Goal: Transaction & Acquisition: Purchase product/service

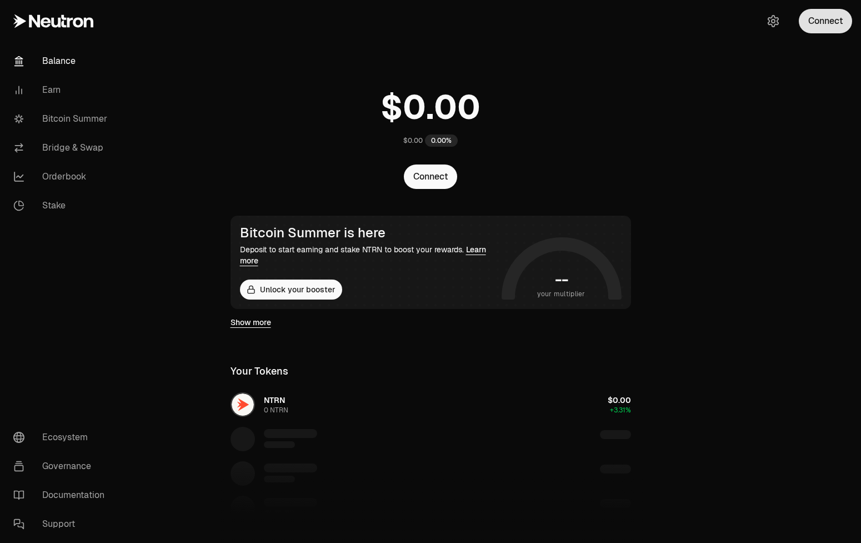
click at [832, 17] on button "Connect" at bounding box center [825, 21] width 53 height 24
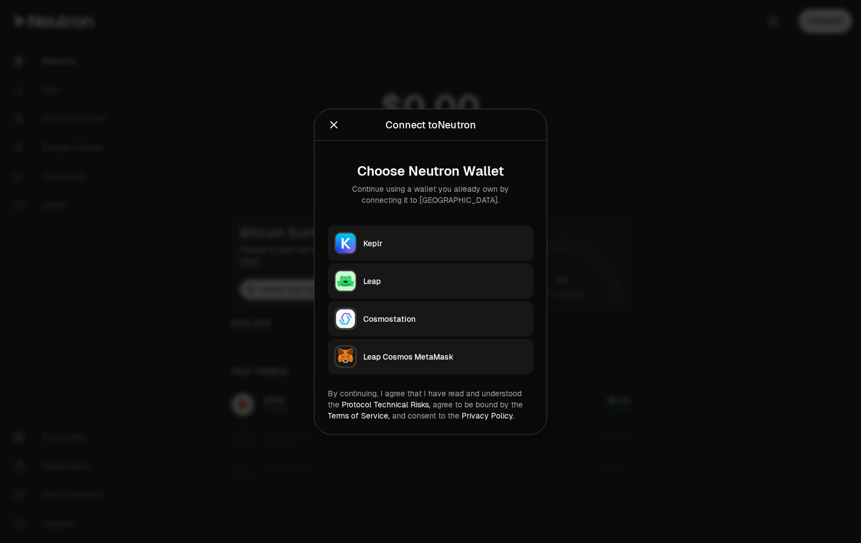
click at [427, 237] on button "Keplr" at bounding box center [431, 243] width 206 height 36
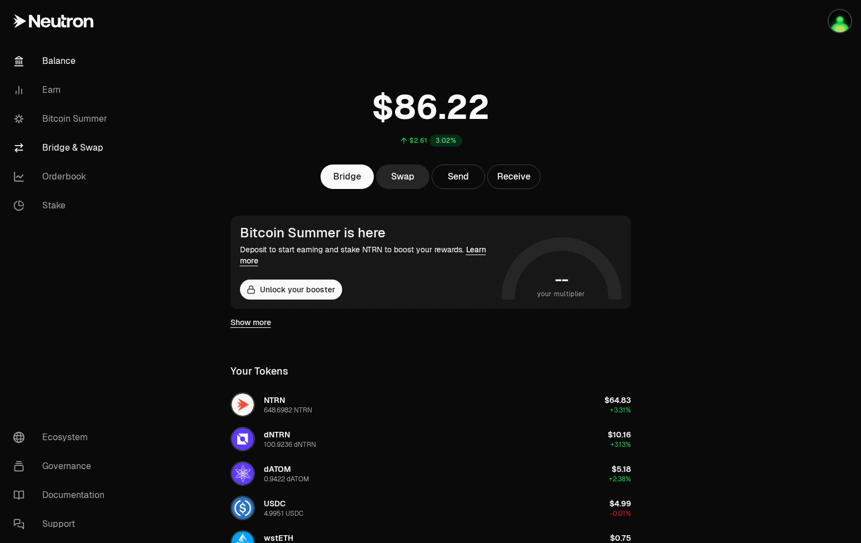
click at [84, 145] on link "Bridge & Swap" at bounding box center [62, 147] width 116 height 29
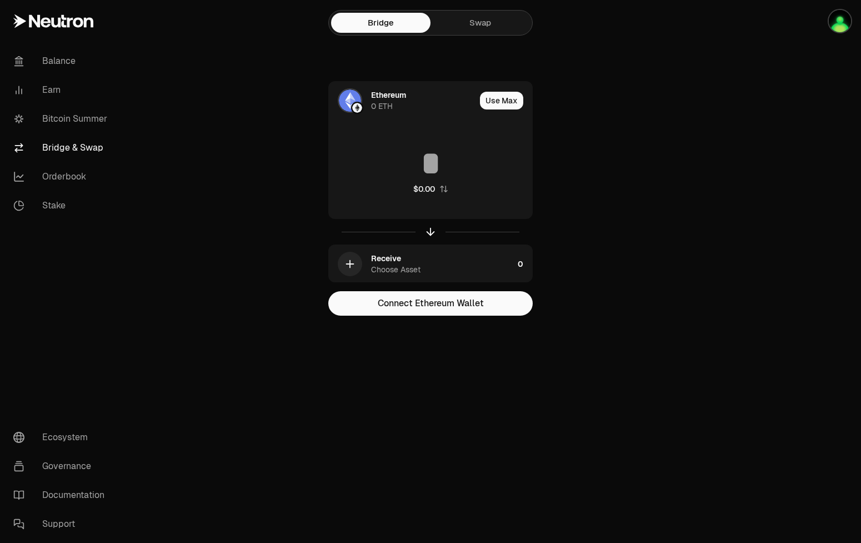
click at [485, 25] on link "Swap" at bounding box center [480, 23] width 99 height 20
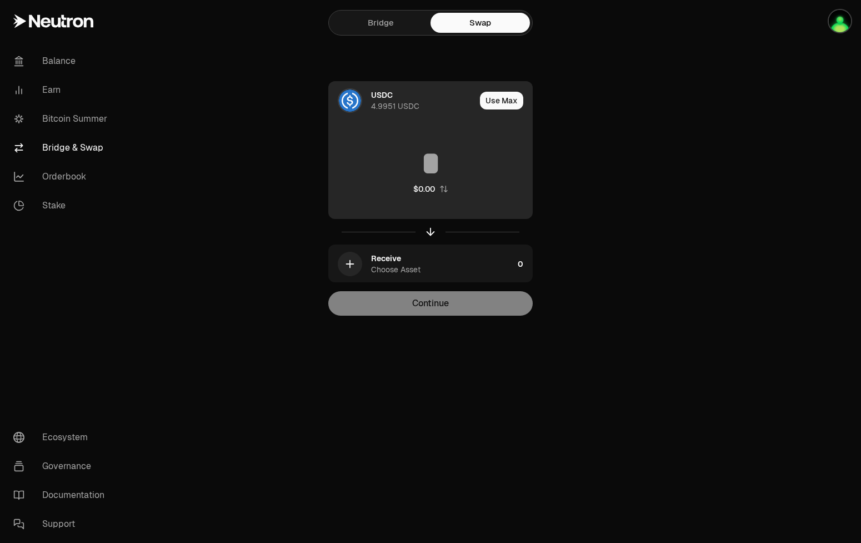
click at [402, 89] on div "USDC 4.9951 USDC" at bounding box center [423, 100] width 104 height 22
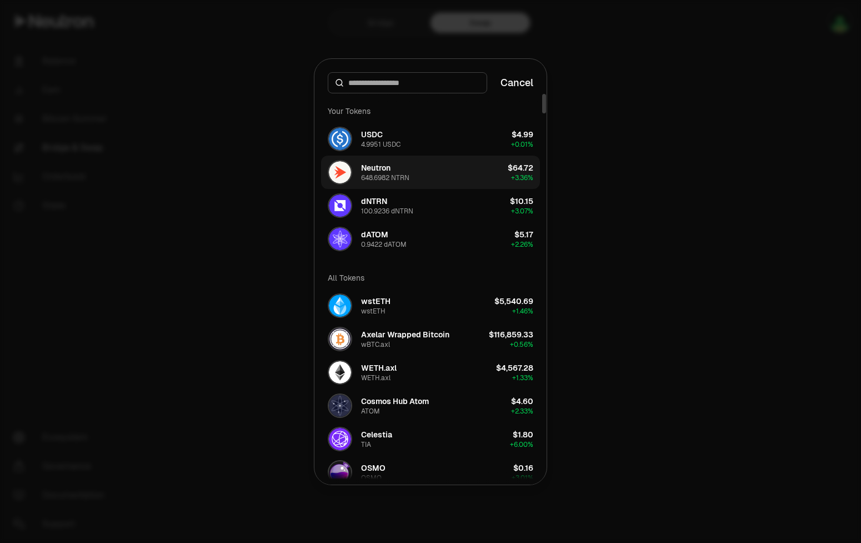
click at [435, 175] on button "Neutron 648.6982 NTRN $64.72 + 3.36%" at bounding box center [430, 172] width 219 height 33
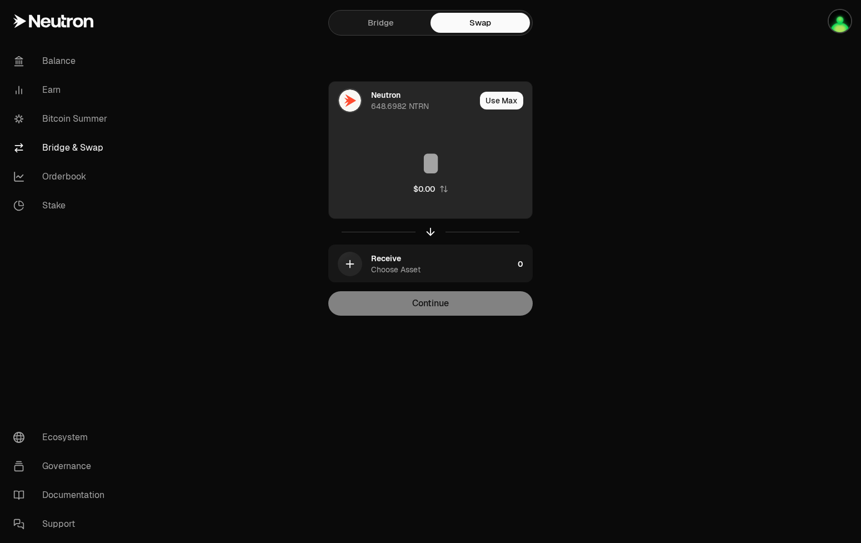
click at [418, 158] on input at bounding box center [430, 163] width 203 height 33
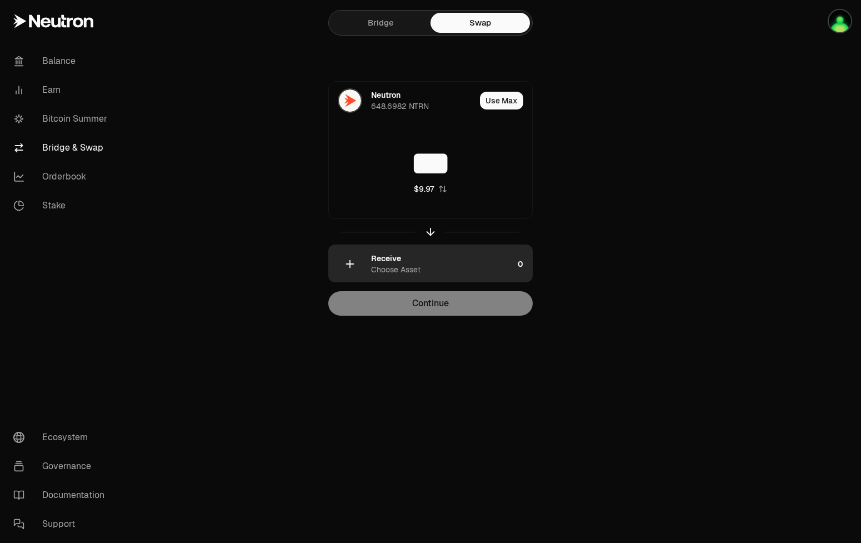
type input "***"
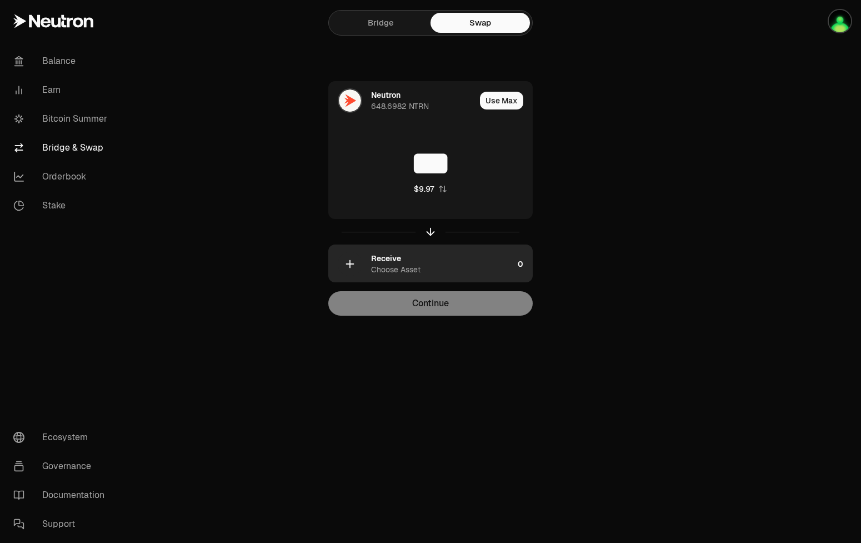
click at [431, 272] on div "Receive Choose Asset" at bounding box center [442, 264] width 142 height 22
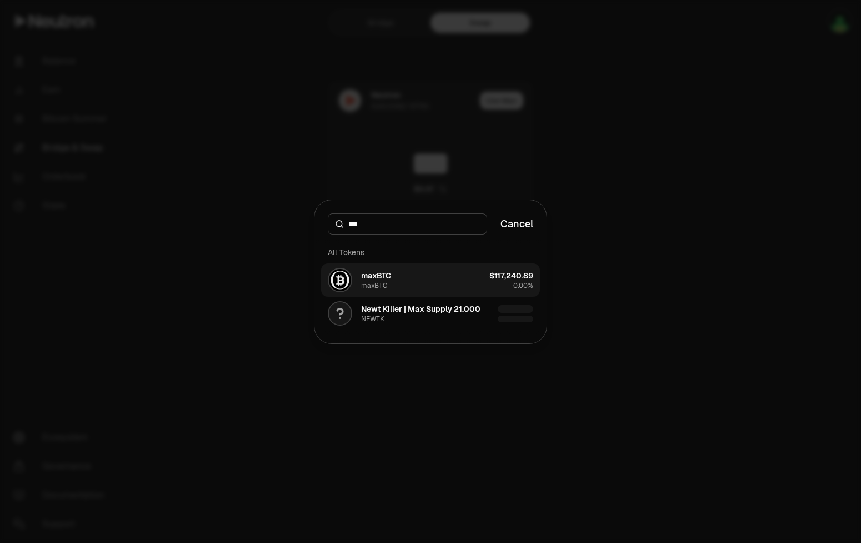
type input "***"
click at [419, 284] on button "maxBTC maxBTC $117,240.89 0.00%" at bounding box center [430, 279] width 219 height 33
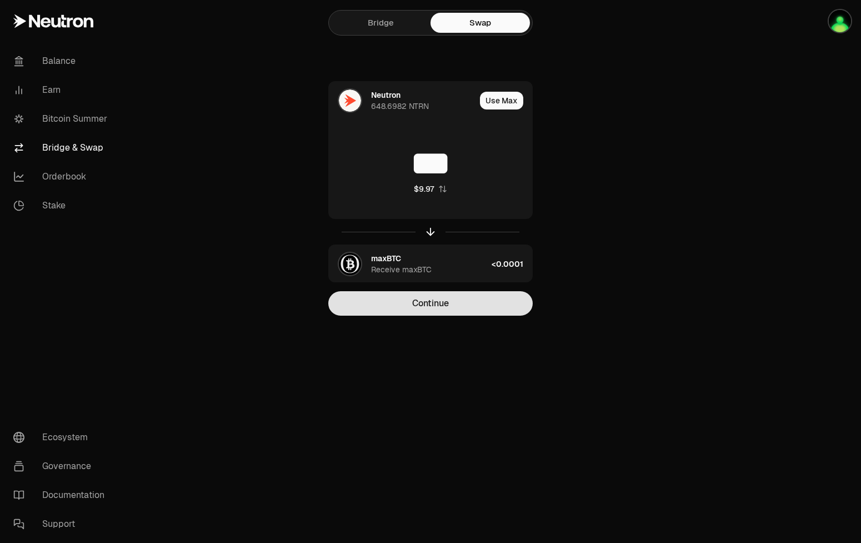
click at [468, 307] on button "Continue" at bounding box center [430, 303] width 205 height 24
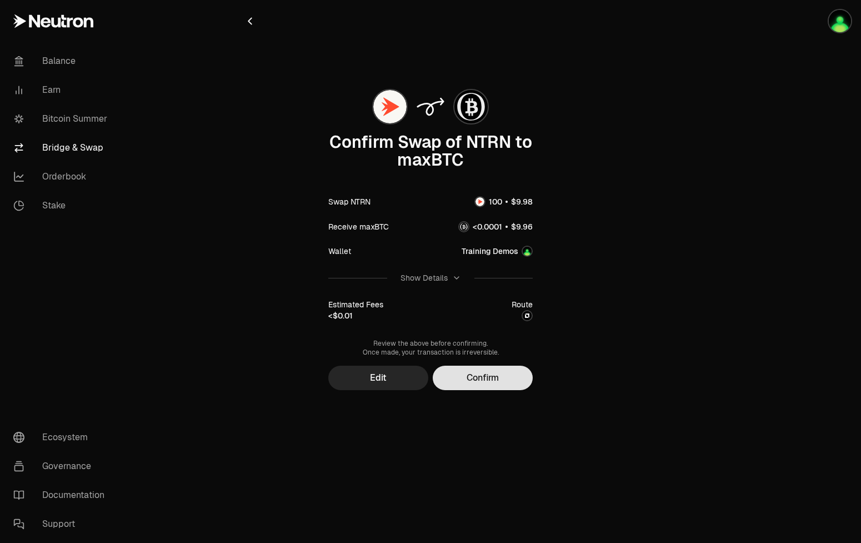
click at [500, 378] on button "Confirm" at bounding box center [483, 378] width 100 height 24
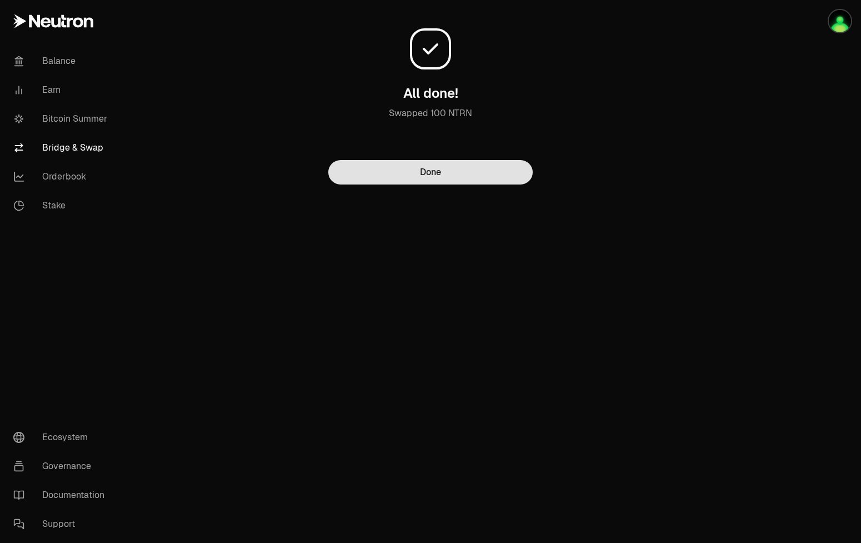
click at [507, 176] on button "Done" at bounding box center [430, 172] width 205 height 24
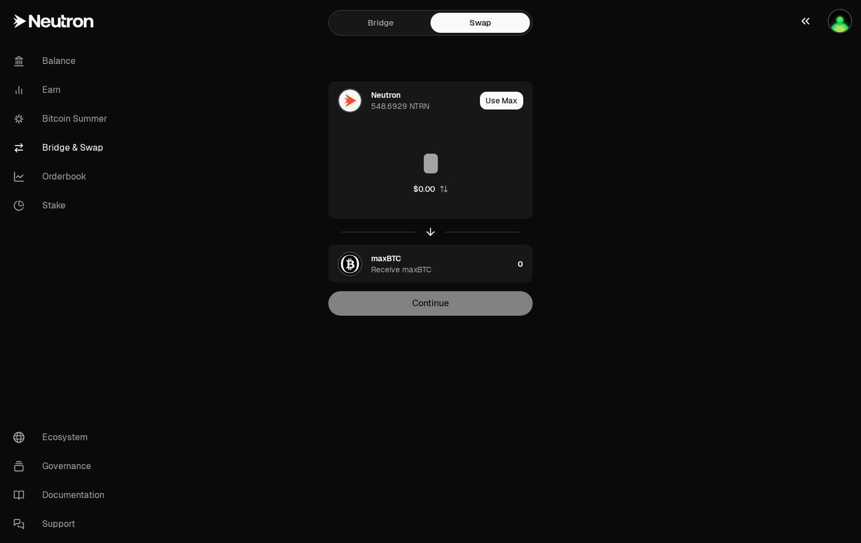
click at [844, 16] on img "button" at bounding box center [840, 21] width 22 height 22
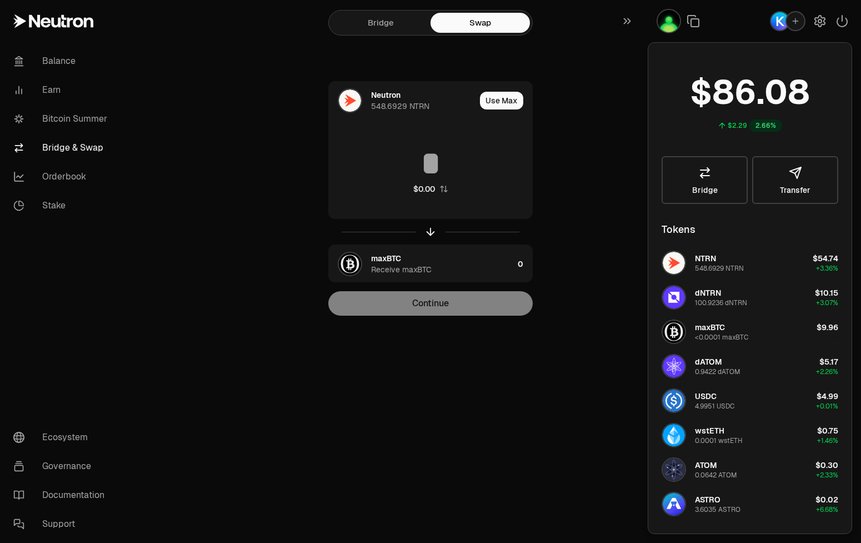
click at [597, 121] on div "Neutron 548.6929 NTRN Use Max $0.00 maxBTC Receive maxBTC 0 Continue" at bounding box center [430, 198] width 373 height 235
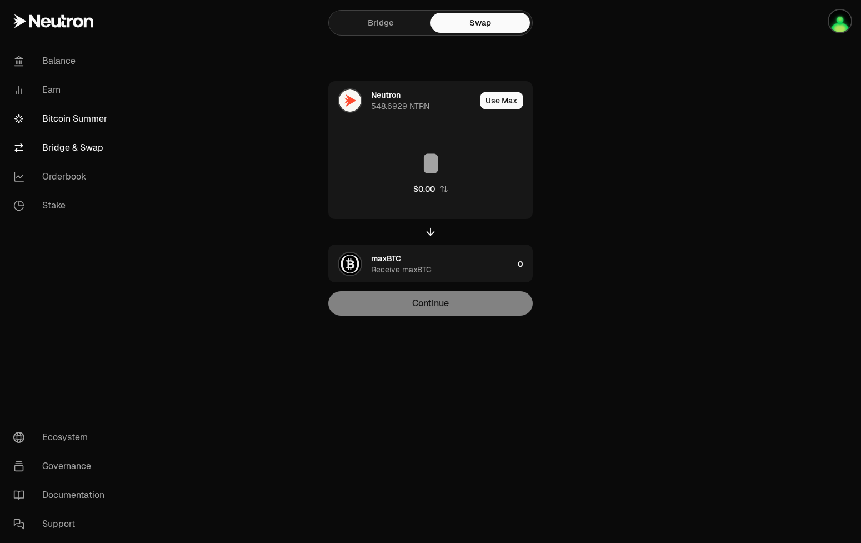
click at [73, 115] on link "Bitcoin Summer" at bounding box center [62, 118] width 116 height 29
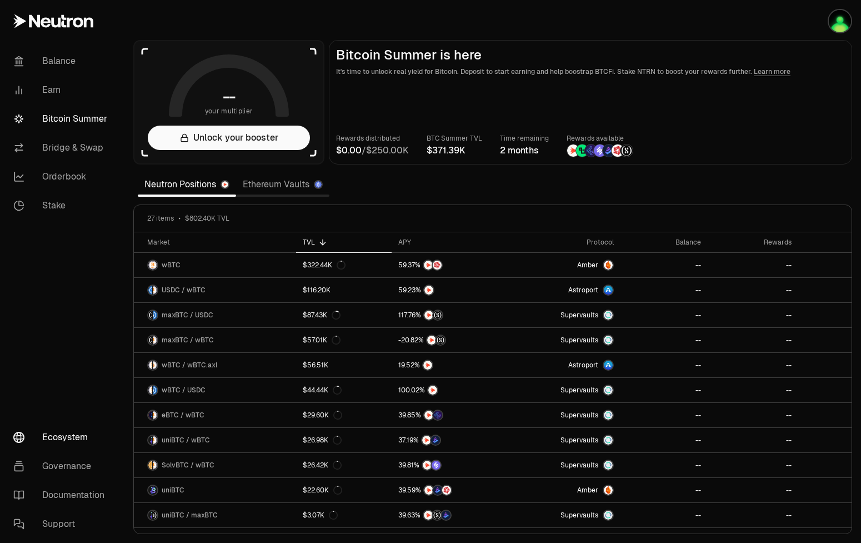
click at [60, 432] on link "Ecosystem" at bounding box center [62, 437] width 116 height 29
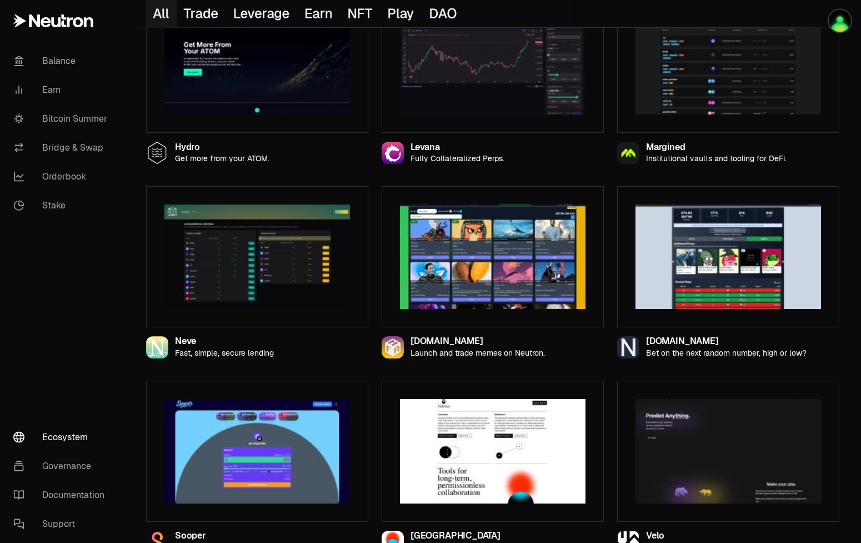
scroll to position [1020, 0]
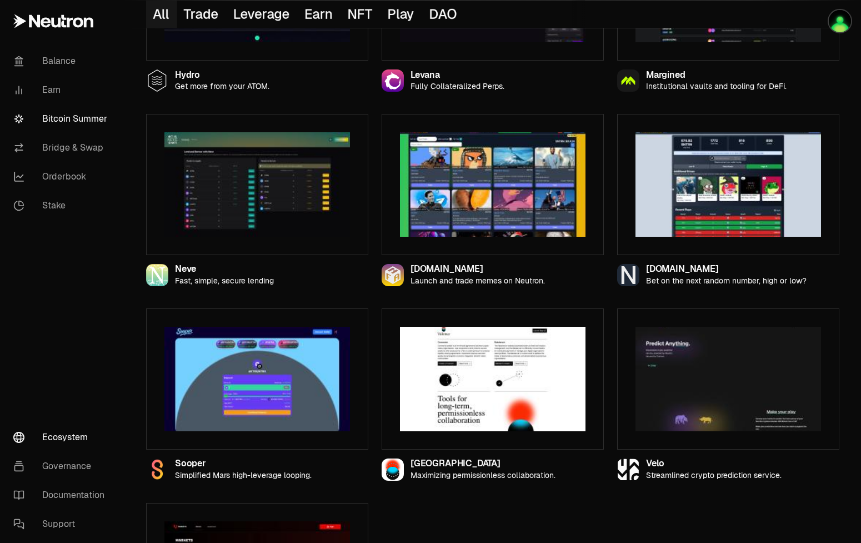
click at [63, 117] on link "Bitcoin Summer" at bounding box center [62, 118] width 116 height 29
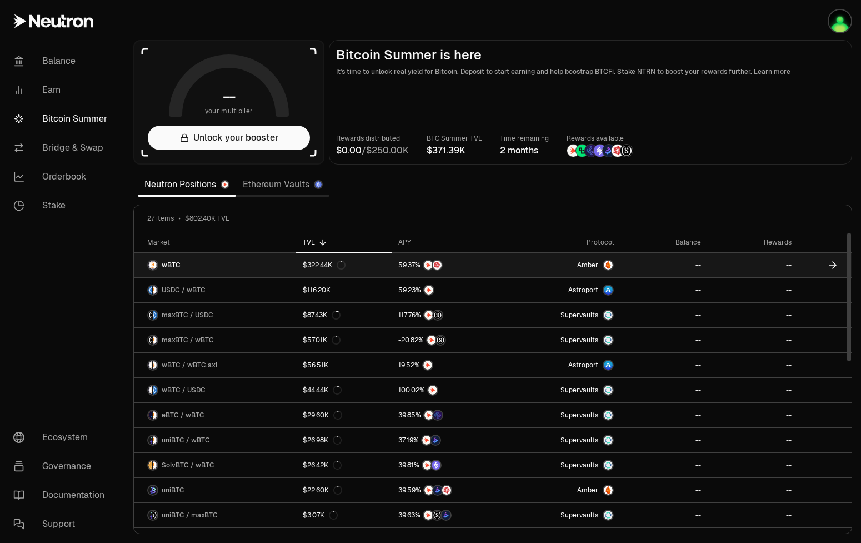
click at [833, 262] on icon at bounding box center [833, 265] width 11 height 11
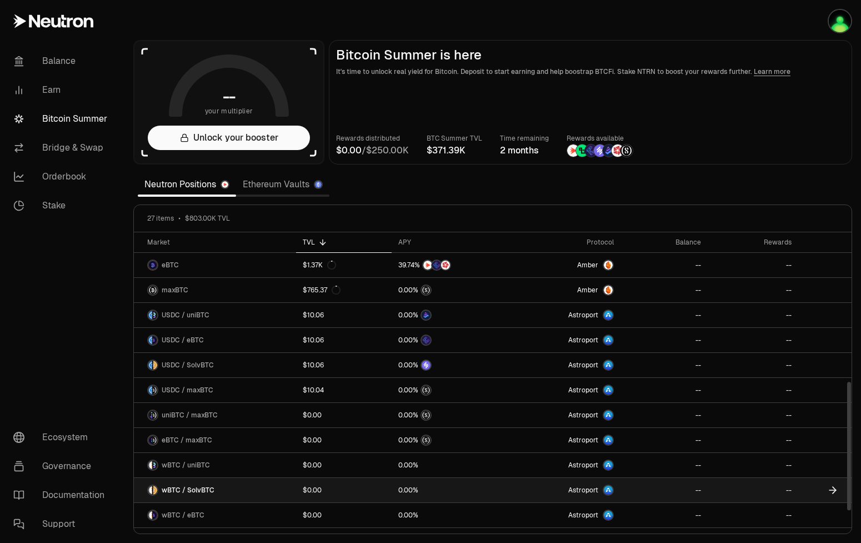
scroll to position [394, 0]
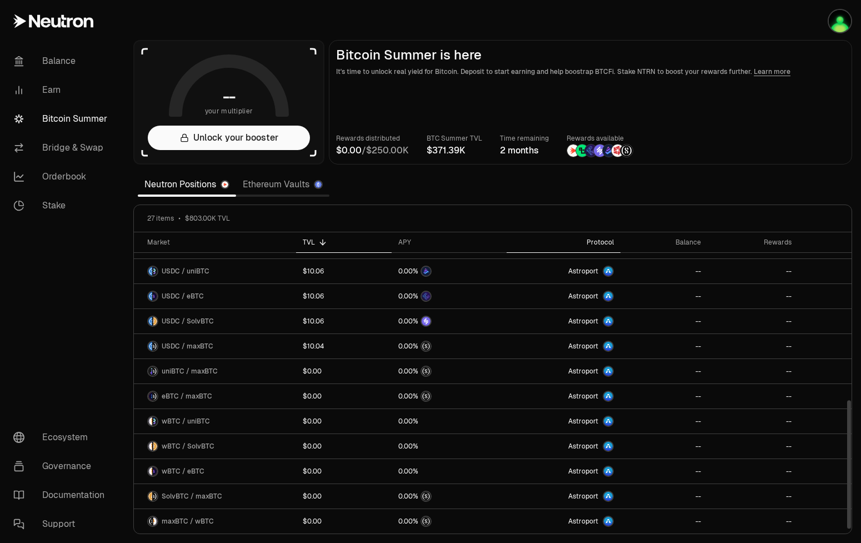
click at [605, 241] on div "Protocol" at bounding box center [564, 242] width 101 height 9
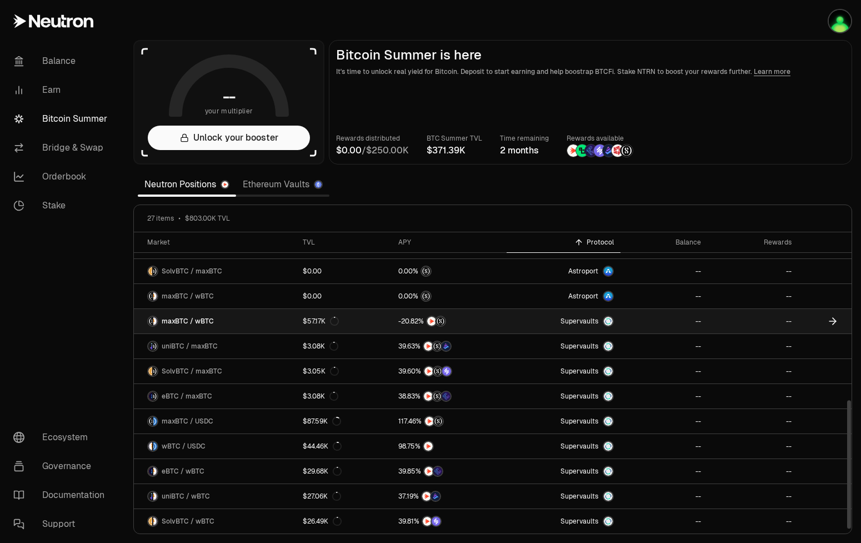
click at [245, 321] on link "maxBTC / wBTC" at bounding box center [215, 321] width 162 height 24
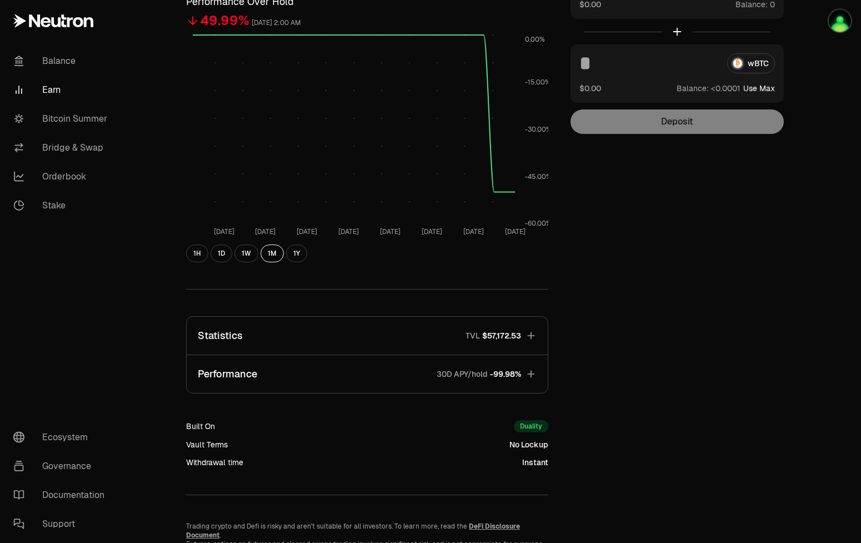
scroll to position [170, 0]
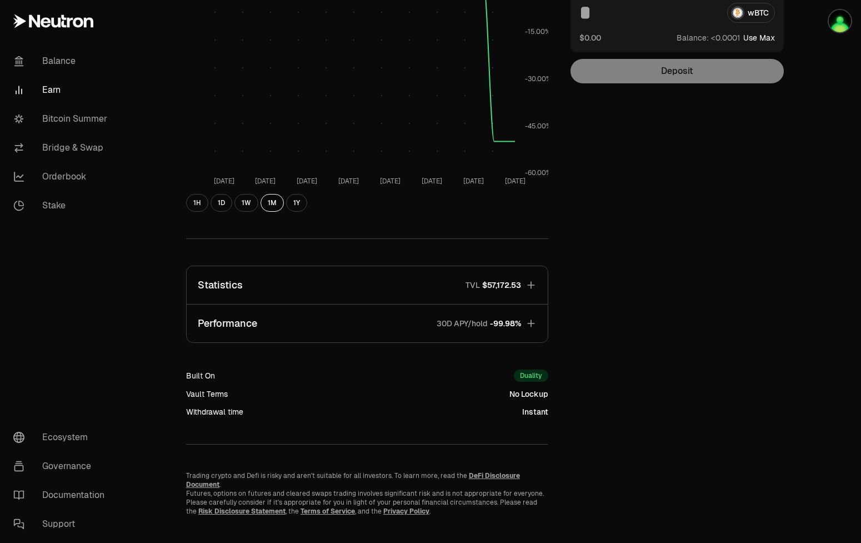
drag, startPoint x: 487, startPoint y: 285, endPoint x: 572, endPoint y: 299, distance: 85.7
click at [572, 299] on div "Back to Positions maxBTC wBTC 1.001 wBTC ($117,128.53) = 1 maxBTC ($117,240.89)…" at bounding box center [493, 194] width 640 height 641
click at [422, 290] on button "Statistics TVL $57,172.53" at bounding box center [367, 285] width 361 height 38
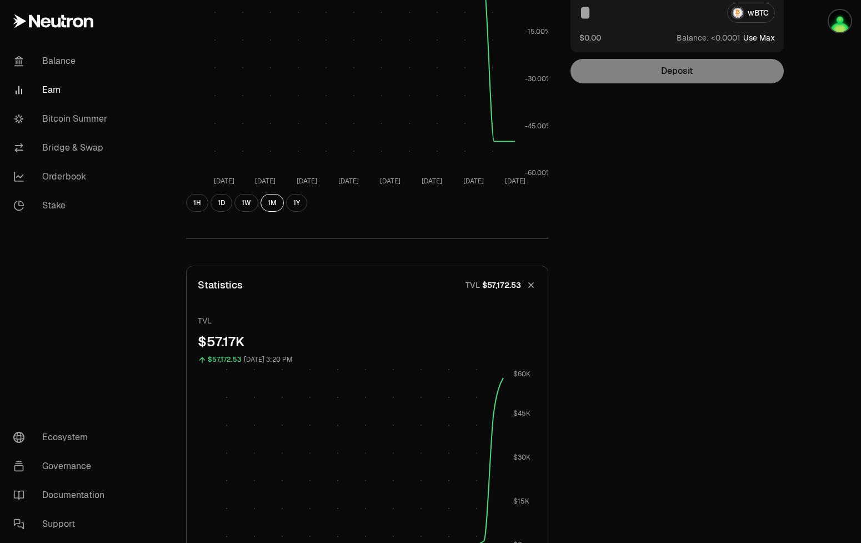
click at [375, 296] on button "Statistics TVL $57,172.53" at bounding box center [367, 285] width 361 height 38
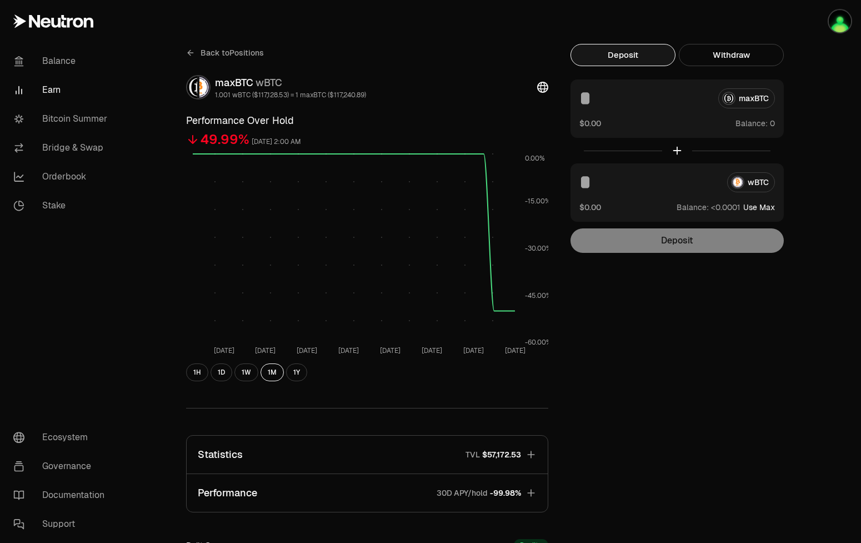
scroll to position [0, 0]
click at [76, 445] on link "Ecosystem" at bounding box center [62, 437] width 116 height 29
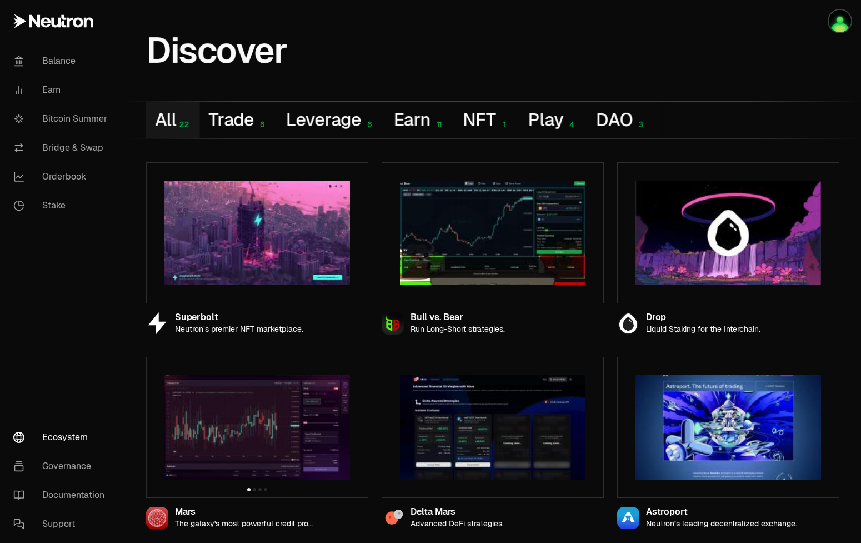
scroll to position [113, 0]
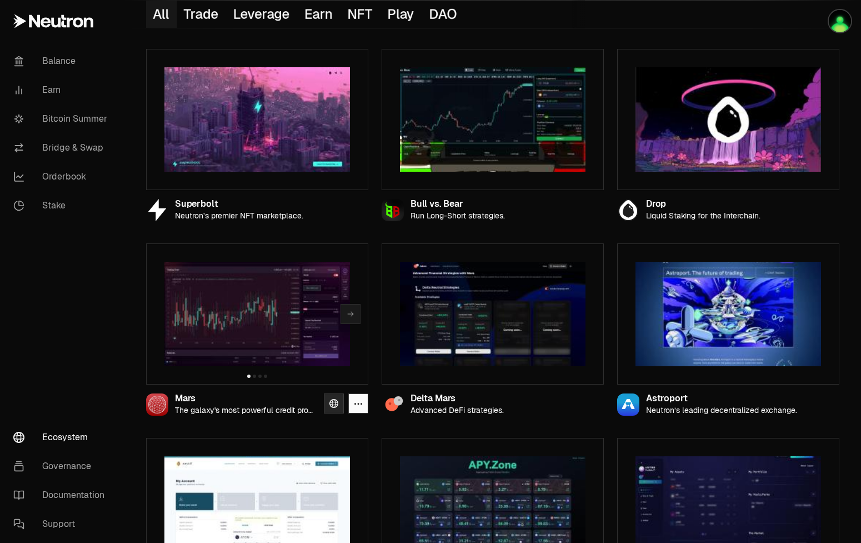
click at [328, 408] on link at bounding box center [334, 403] width 20 height 20
click at [72, 115] on link "Bitcoin Summer" at bounding box center [62, 118] width 116 height 29
